Goal: Task Accomplishment & Management: Use online tool/utility

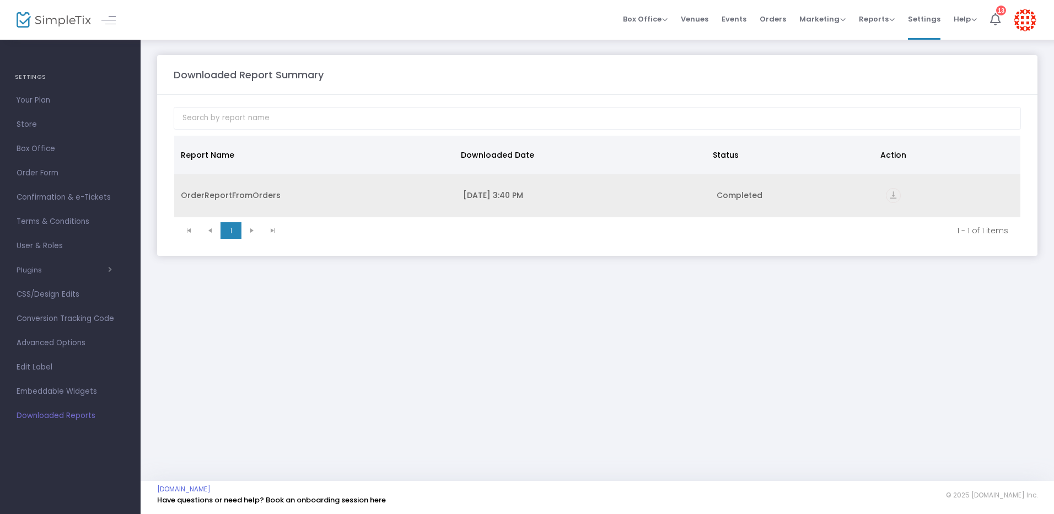
click at [893, 194] on icon "vertical_align_bottom" at bounding box center [893, 195] width 15 height 15
